Goal: Navigation & Orientation: Find specific page/section

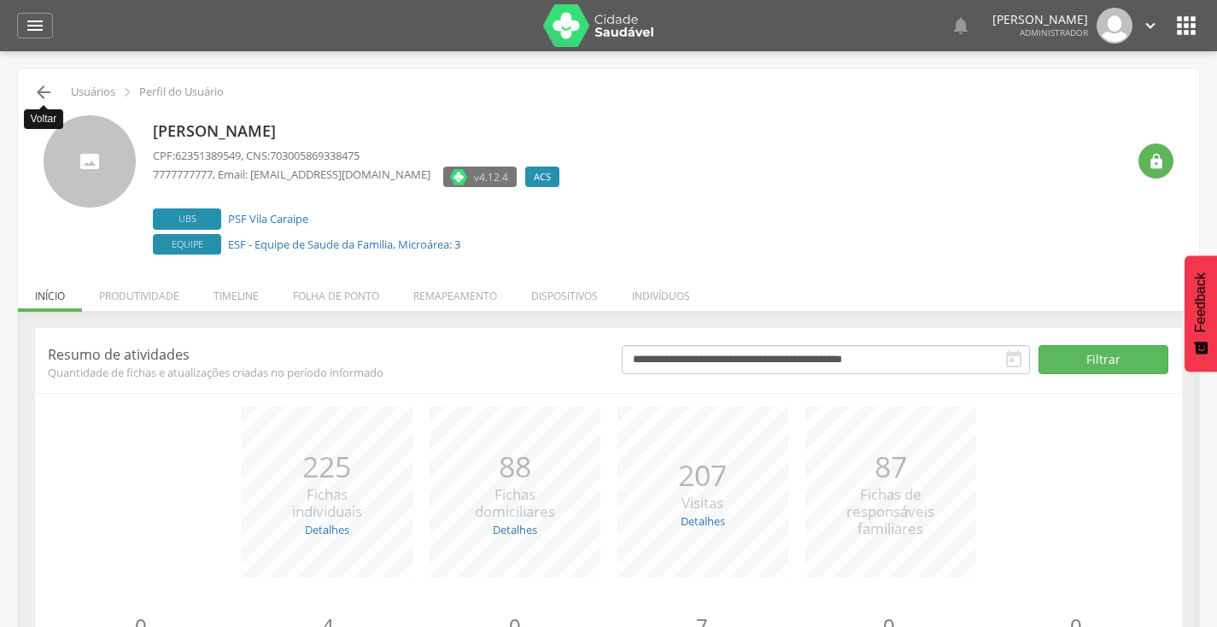
click at [38, 97] on icon "" at bounding box center [43, 92] width 20 height 20
